Goal: Navigation & Orientation: Find specific page/section

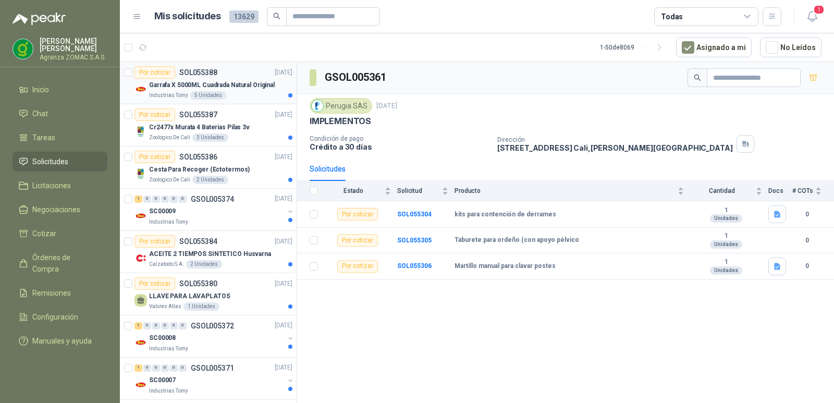
click at [237, 78] on div "Por cotizar SOL055388 10/09/25" at bounding box center [213, 72] width 158 height 13
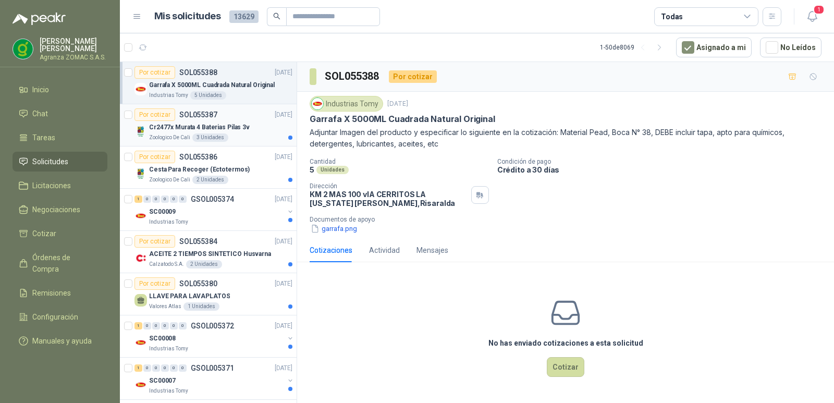
click at [235, 127] on p "Cr2477x Murata 4 Baterias Pilas 3v" at bounding box center [199, 127] width 101 height 10
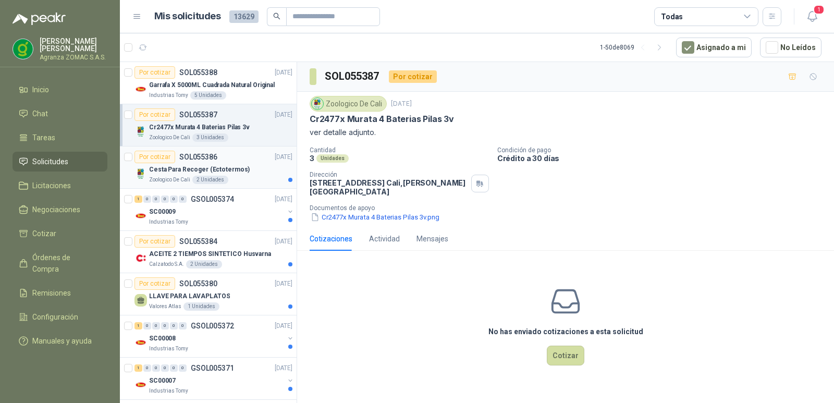
click at [242, 166] on div "Cesta Para Recoger (Ectotermos)" at bounding box center [220, 169] width 143 height 13
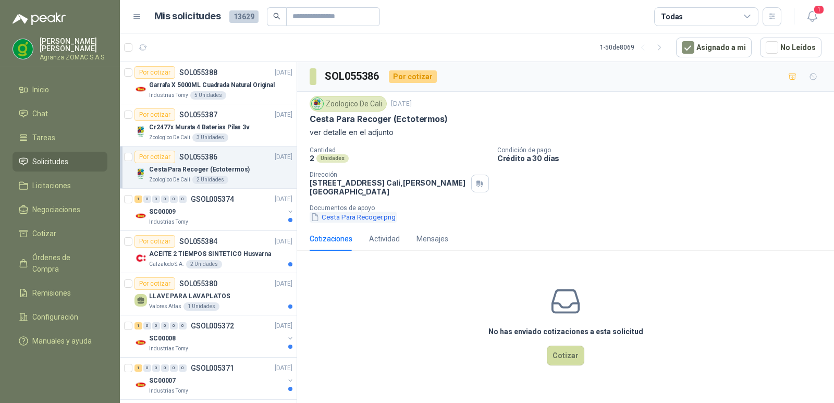
click at [356, 223] on button "Cesta Para Recoger.png" at bounding box center [353, 217] width 87 height 11
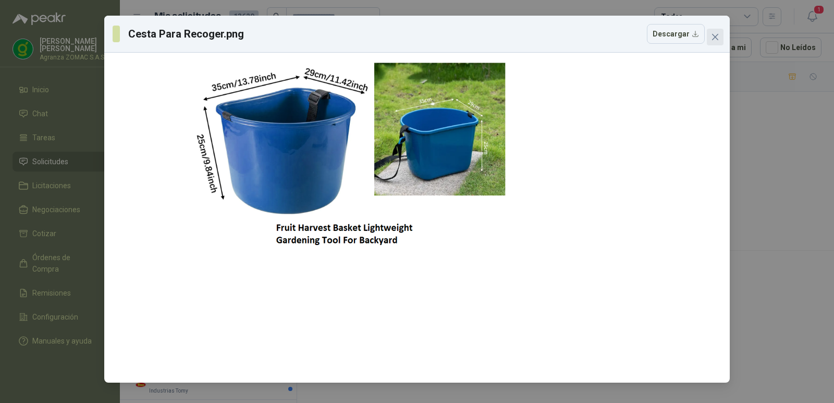
click at [713, 35] on icon "close" at bounding box center [715, 37] width 6 height 6
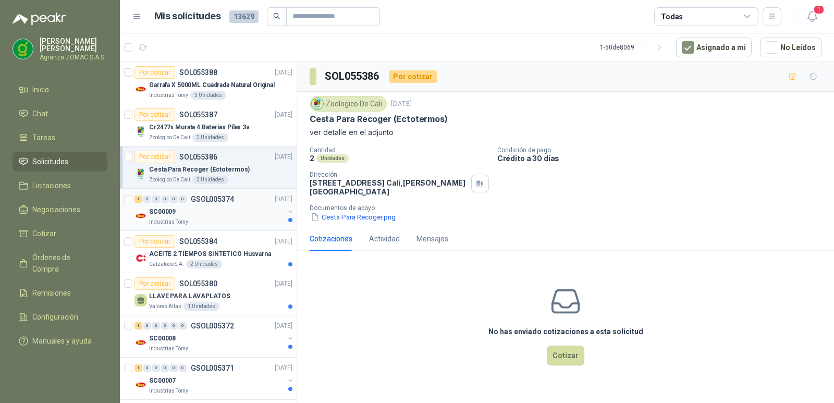
click at [254, 207] on div "SC00009" at bounding box center [216, 211] width 135 height 13
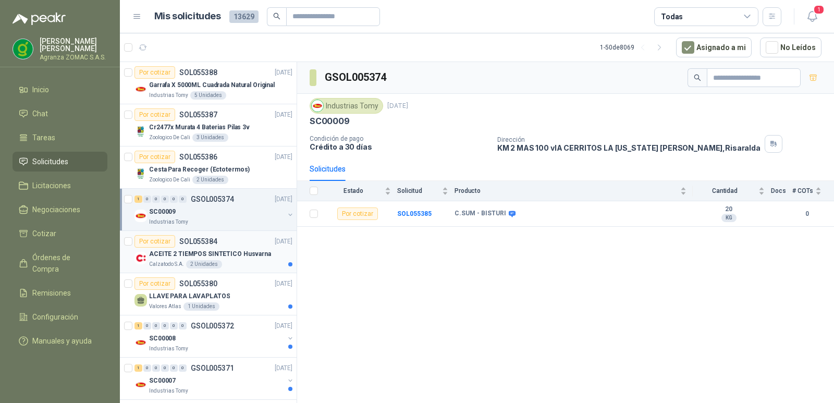
click at [265, 257] on div "ACEITE 2 TIEMPOS SINTETICO Husvarna" at bounding box center [220, 254] width 143 height 13
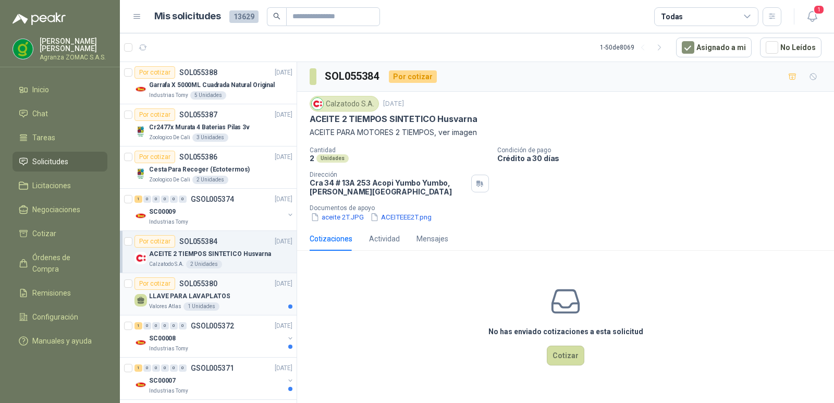
click at [237, 290] on div "LLAVE PARA LAVAPLATOS" at bounding box center [220, 296] width 143 height 13
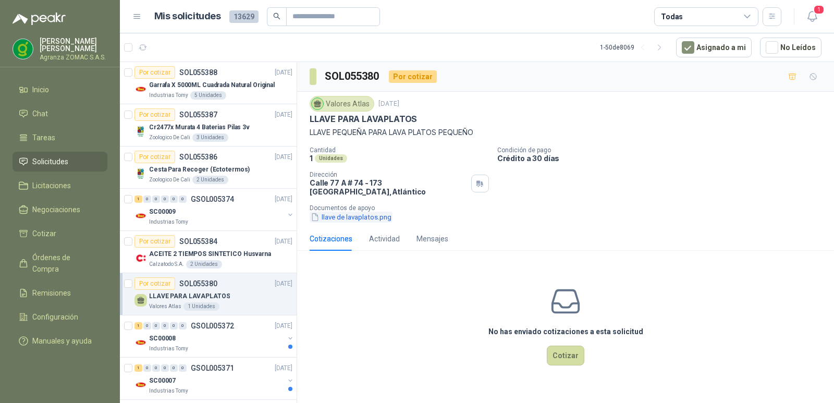
click at [379, 223] on button "llave de lavaplatos.png" at bounding box center [351, 217] width 83 height 11
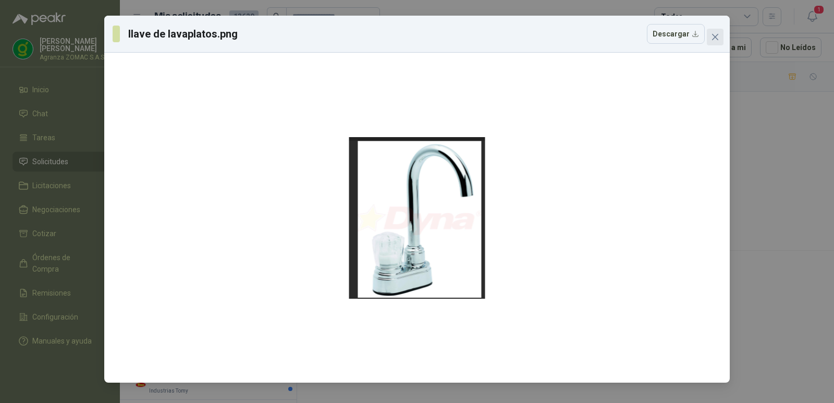
click at [710, 31] on button "Close" at bounding box center [715, 37] width 17 height 17
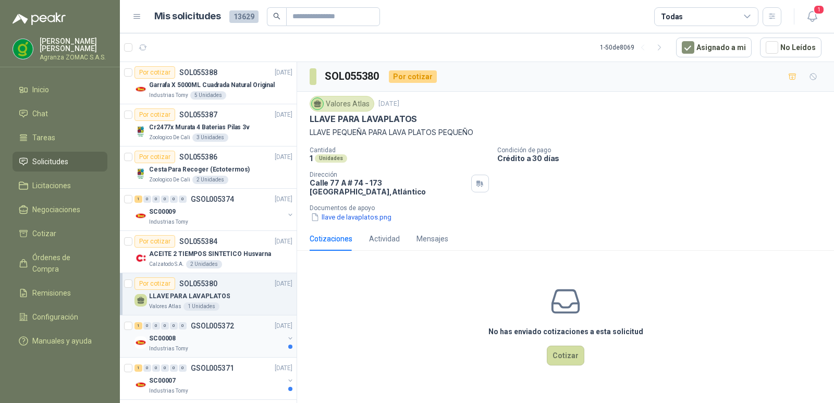
click at [225, 339] on div "SC00008" at bounding box center [216, 338] width 135 height 13
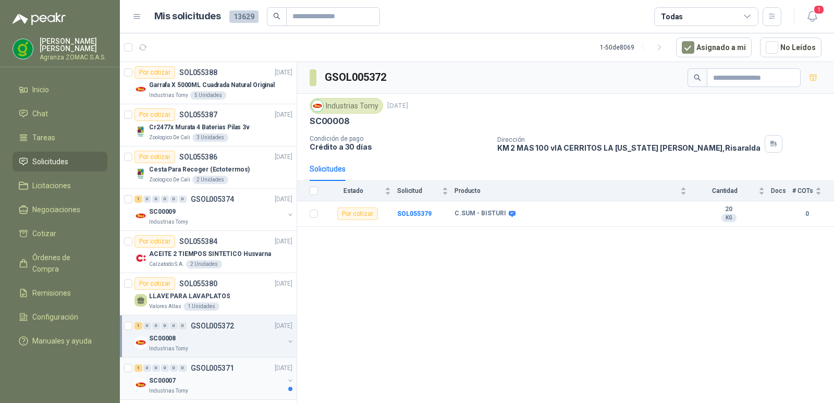
click at [238, 371] on div "1 0 0 0 0 0 GSOL005371 [DATE]" at bounding box center [214, 368] width 160 height 13
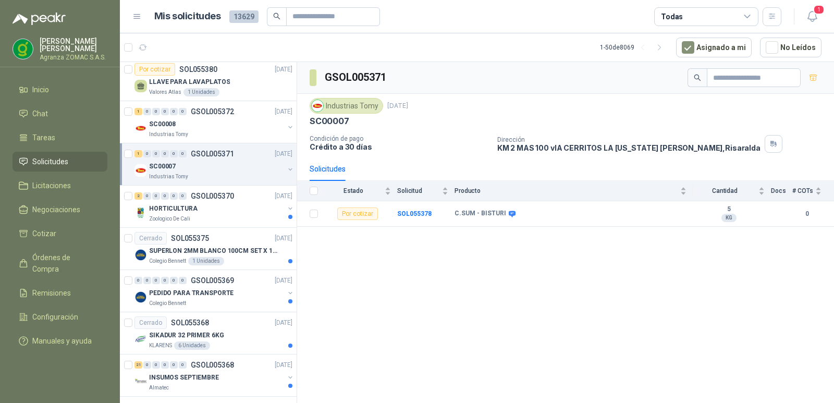
scroll to position [346, 0]
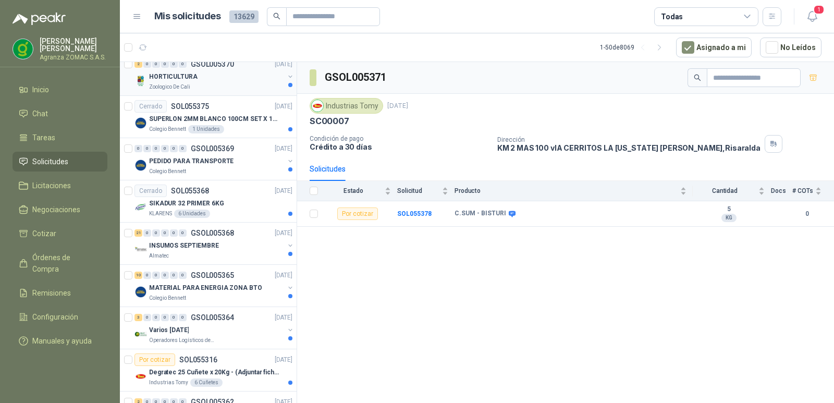
click at [239, 88] on div "Zoologico De Cali" at bounding box center [216, 87] width 135 height 8
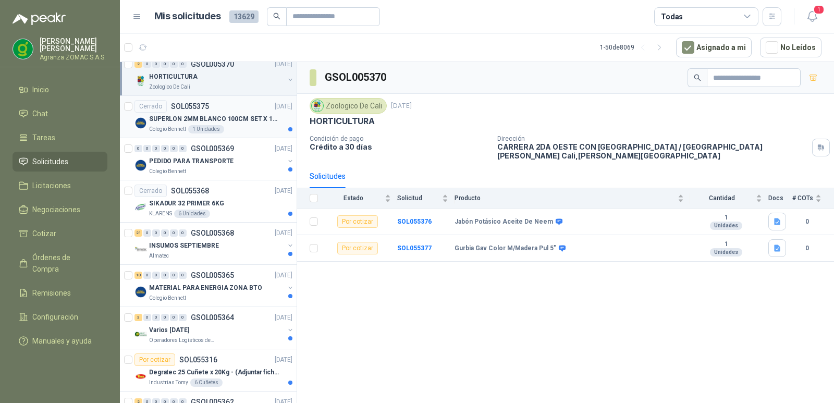
click at [258, 125] on div "Colegio [PERSON_NAME] 1 Unidades" at bounding box center [220, 129] width 143 height 8
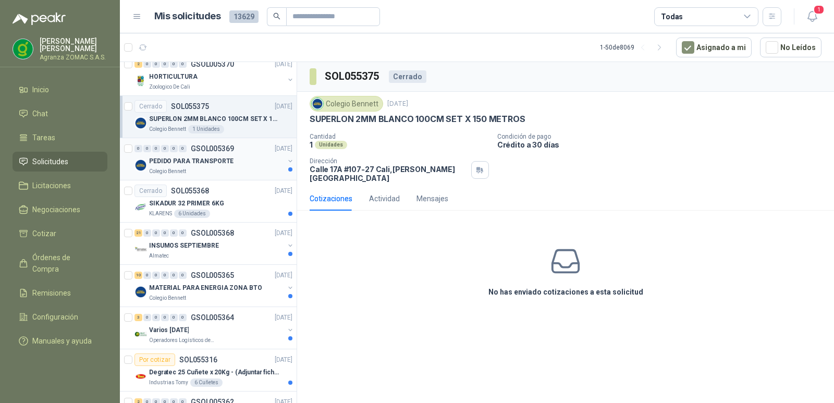
click at [263, 164] on div "PEDIDO PARA TRANSPORTE" at bounding box center [216, 161] width 135 height 13
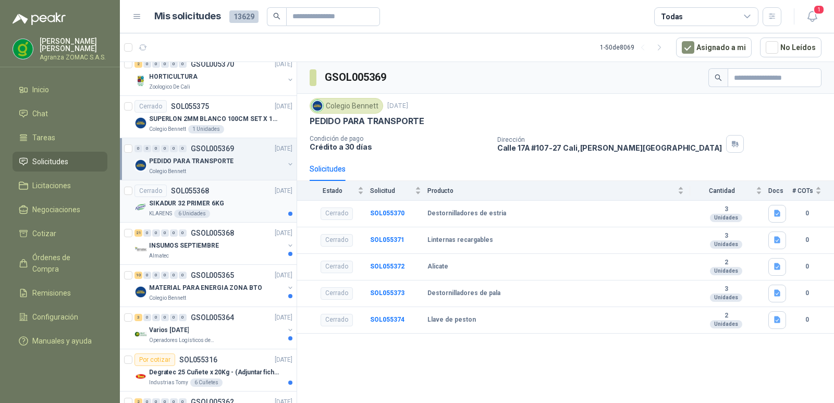
click at [251, 204] on div "SIKADUR 32 PRIMER 6KG" at bounding box center [220, 203] width 143 height 13
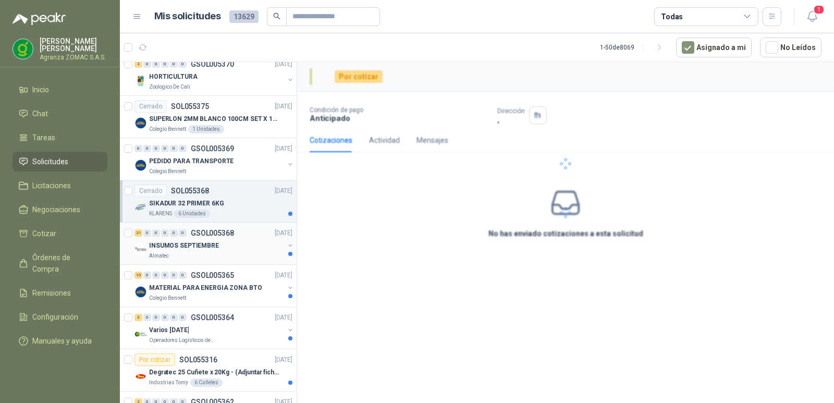
click at [245, 242] on div "INSUMOS SEPTIEMBRE" at bounding box center [216, 245] width 135 height 13
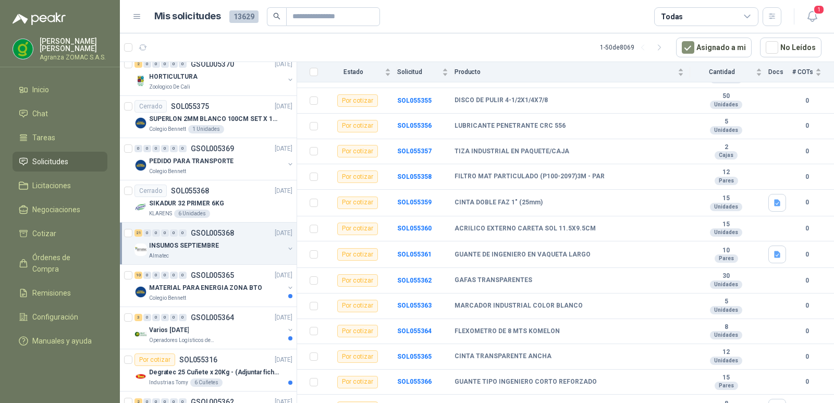
scroll to position [337, 0]
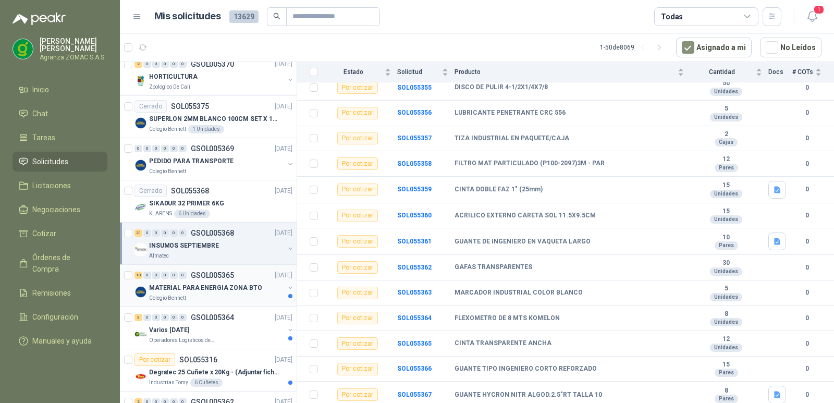
click at [235, 295] on div "Colegio Bennett" at bounding box center [216, 298] width 135 height 8
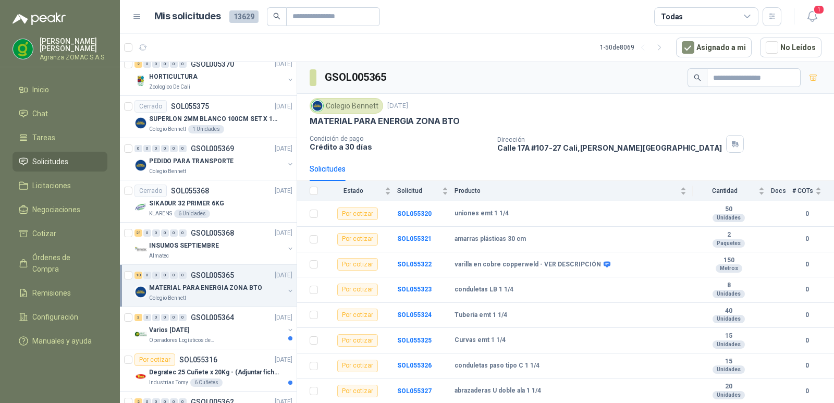
scroll to position [54, 0]
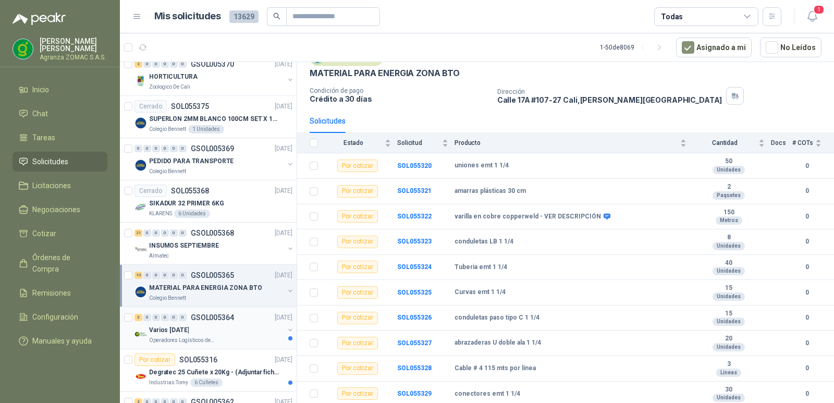
click at [234, 324] on div "Varios [DATE]" at bounding box center [216, 330] width 135 height 13
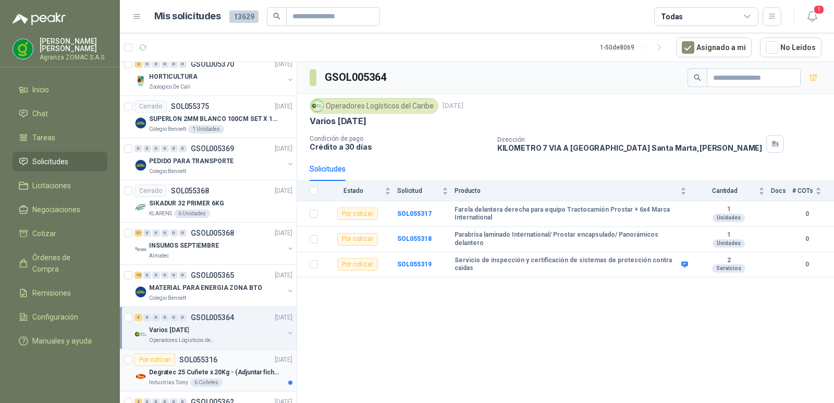
click at [252, 369] on p "Degratec 25 Cuñete x 20Kg - (Adjuntar ficha técnica)" at bounding box center [214, 372] width 130 height 10
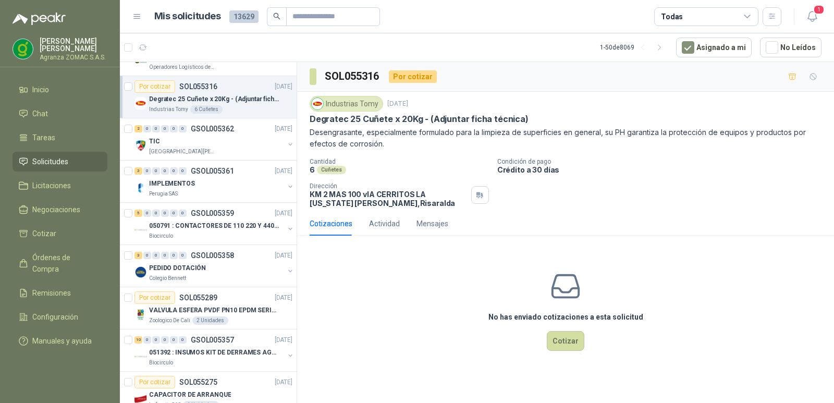
scroll to position [633, 0]
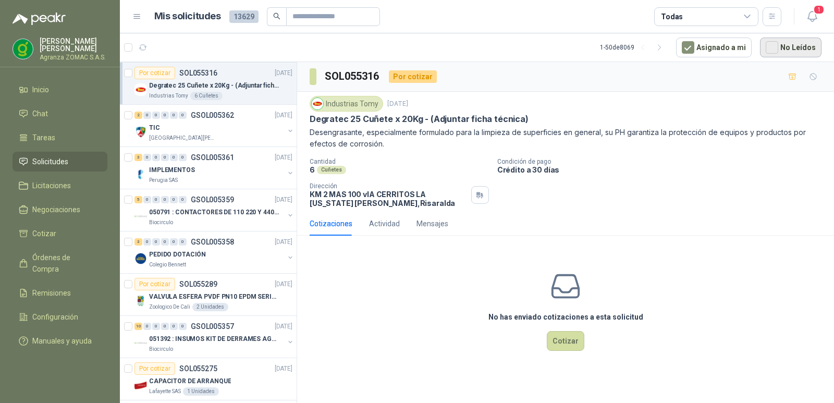
click at [767, 47] on button "No Leídos" at bounding box center [790, 48] width 61 height 20
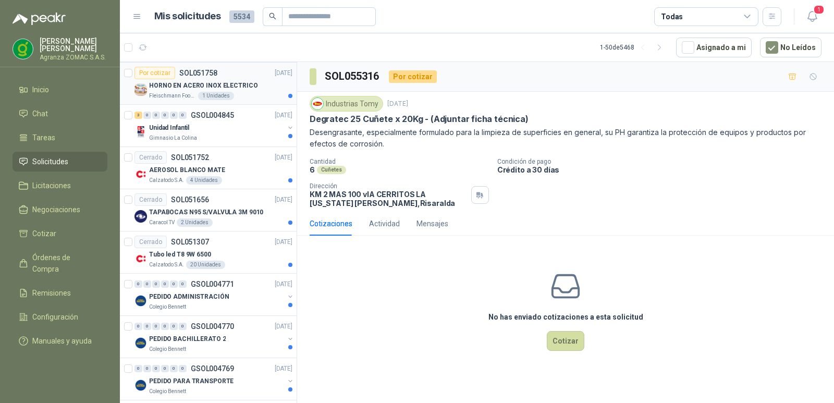
scroll to position [0, 0]
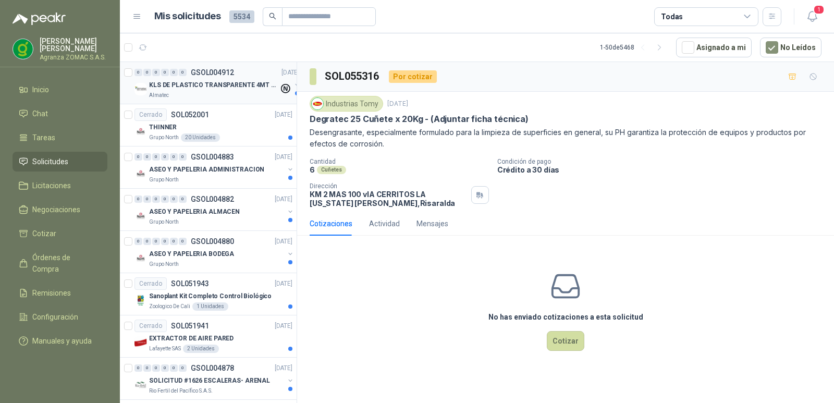
click at [247, 89] on p "KLS DE PLASTICO TRANSPARENTE 4MT CAL 4 Y CINTA TRA" at bounding box center [214, 85] width 130 height 10
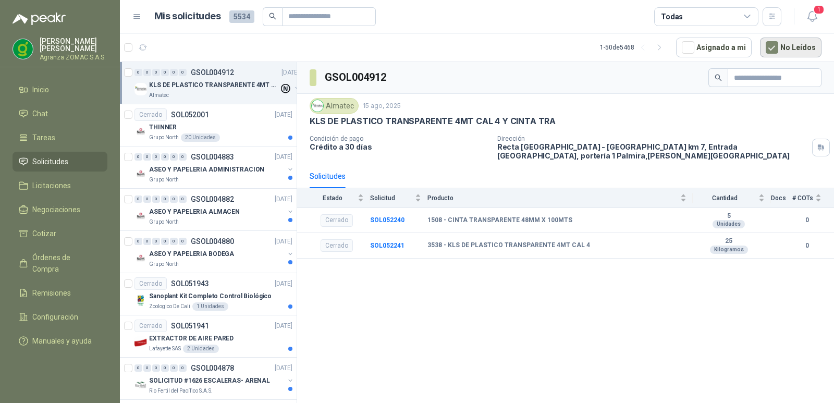
click at [775, 40] on button "No Leídos" at bounding box center [790, 48] width 61 height 20
click at [814, 22] on icon "button" at bounding box center [812, 16] width 13 height 13
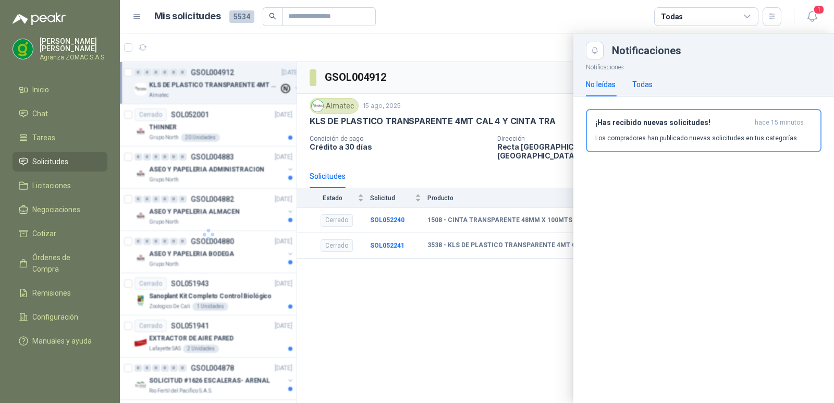
click at [641, 87] on div "Todas" at bounding box center [642, 84] width 20 height 11
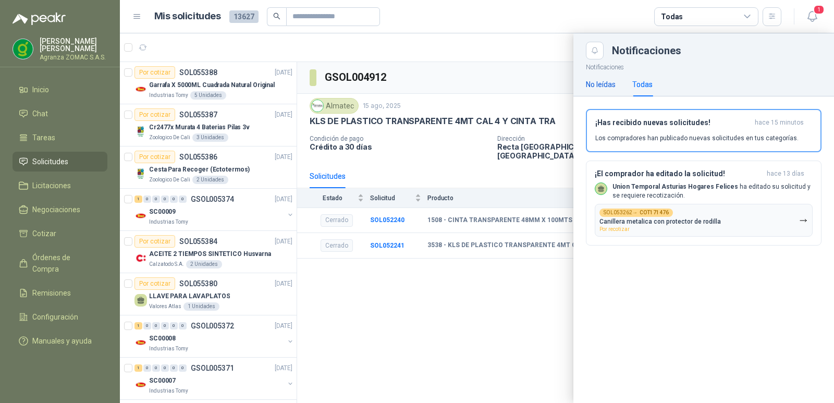
click at [601, 81] on div "No leídas" at bounding box center [601, 84] width 30 height 11
